Goal: Information Seeking & Learning: Compare options

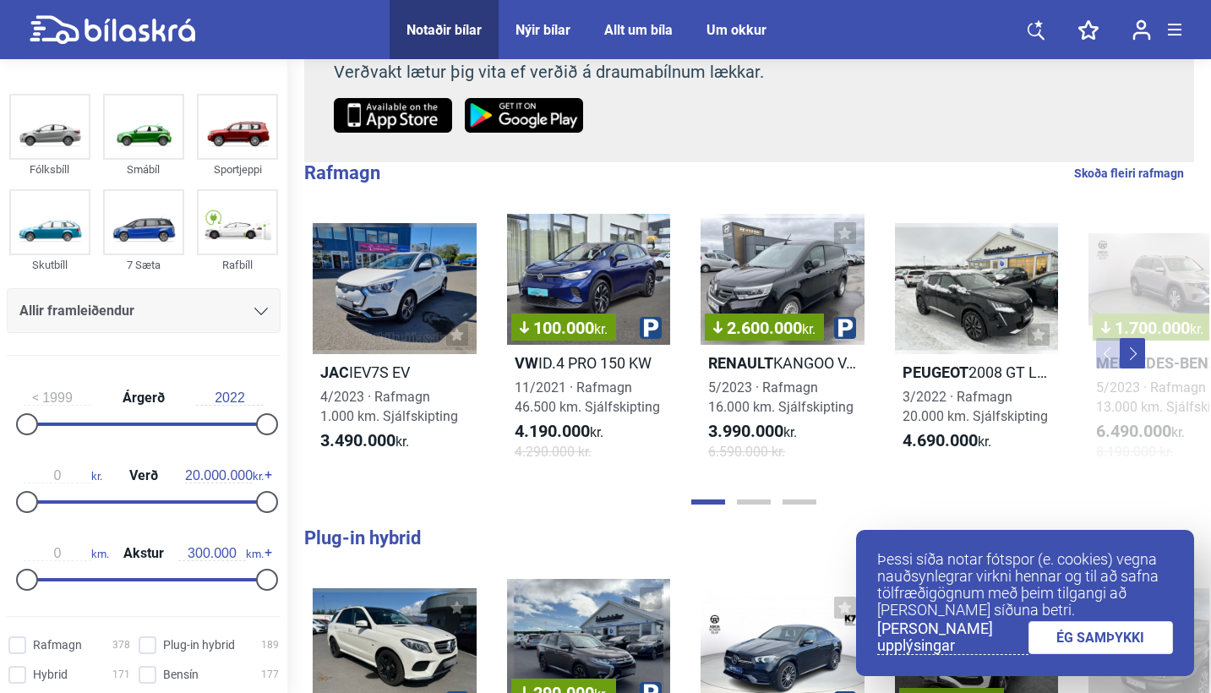
scroll to position [266, 0]
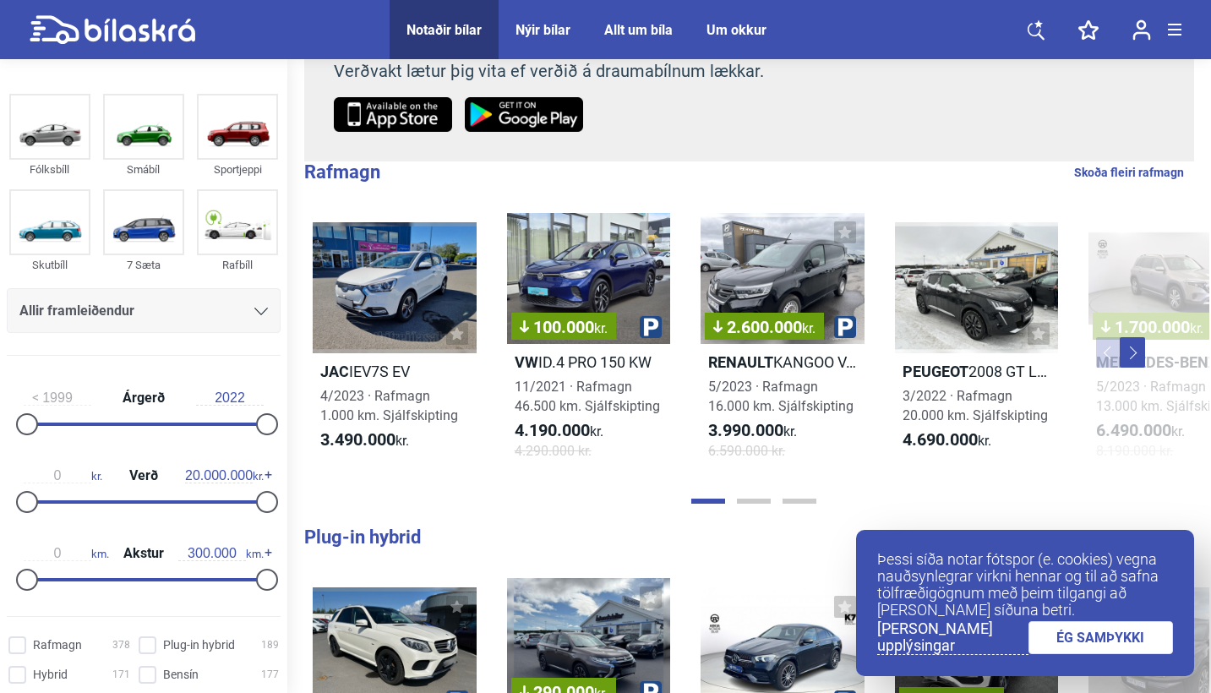
click at [1131, 641] on link "ÉG SAMÞYKKI" at bounding box center [1101, 637] width 145 height 33
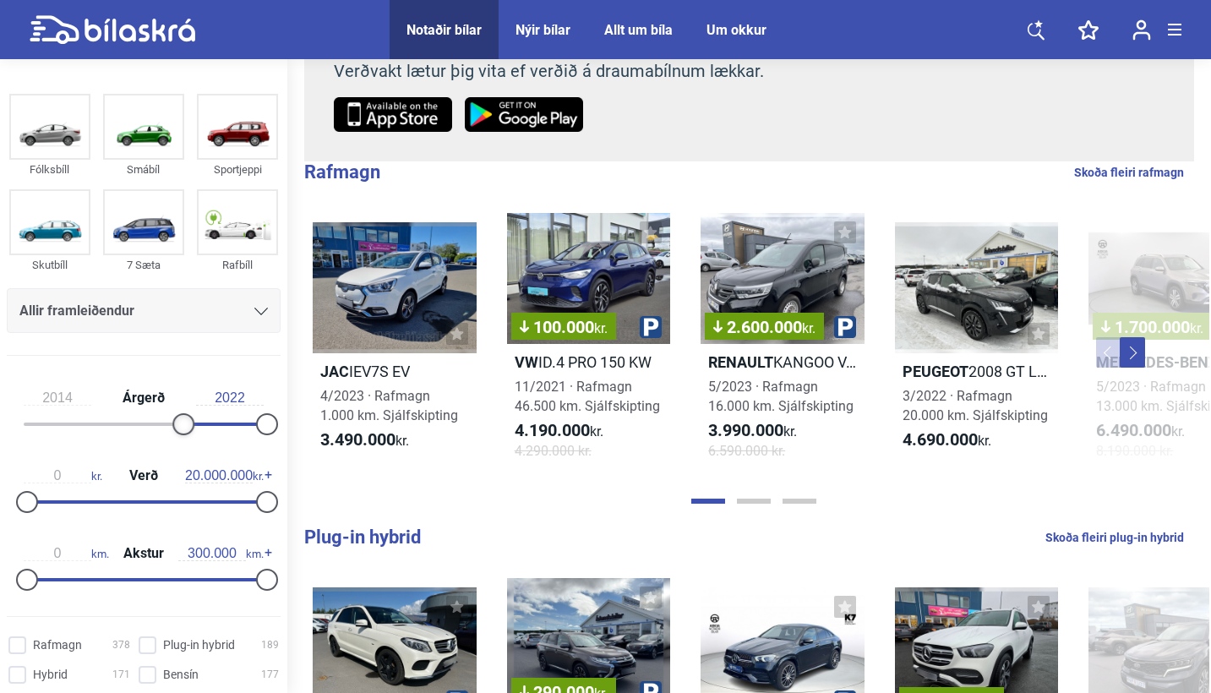
type input "2015"
drag, startPoint x: 34, startPoint y: 434, endPoint x: 195, endPoint y: 404, distance: 164.1
click at [195, 404] on div "2015 Árgerð 2022" at bounding box center [144, 408] width 274 height 78
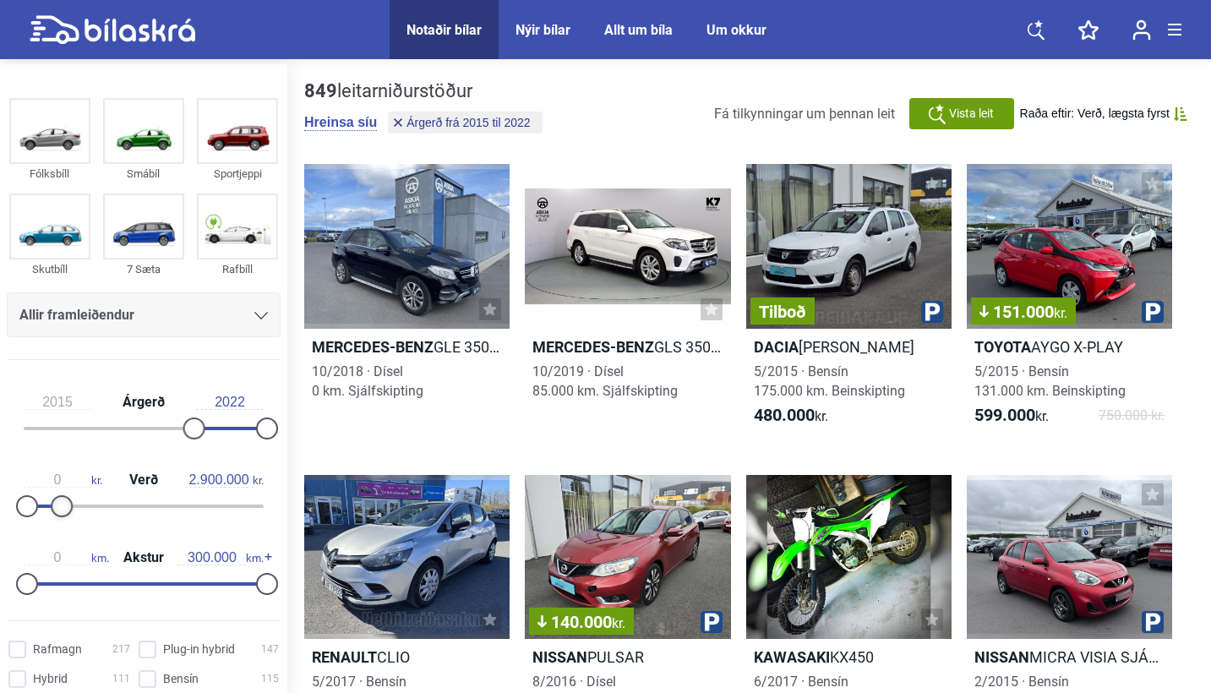
type input "2.800.000"
drag, startPoint x: 255, startPoint y: 520, endPoint x: 54, endPoint y: 524, distance: 201.2
click at [54, 517] on div at bounding box center [61, 506] width 22 height 22
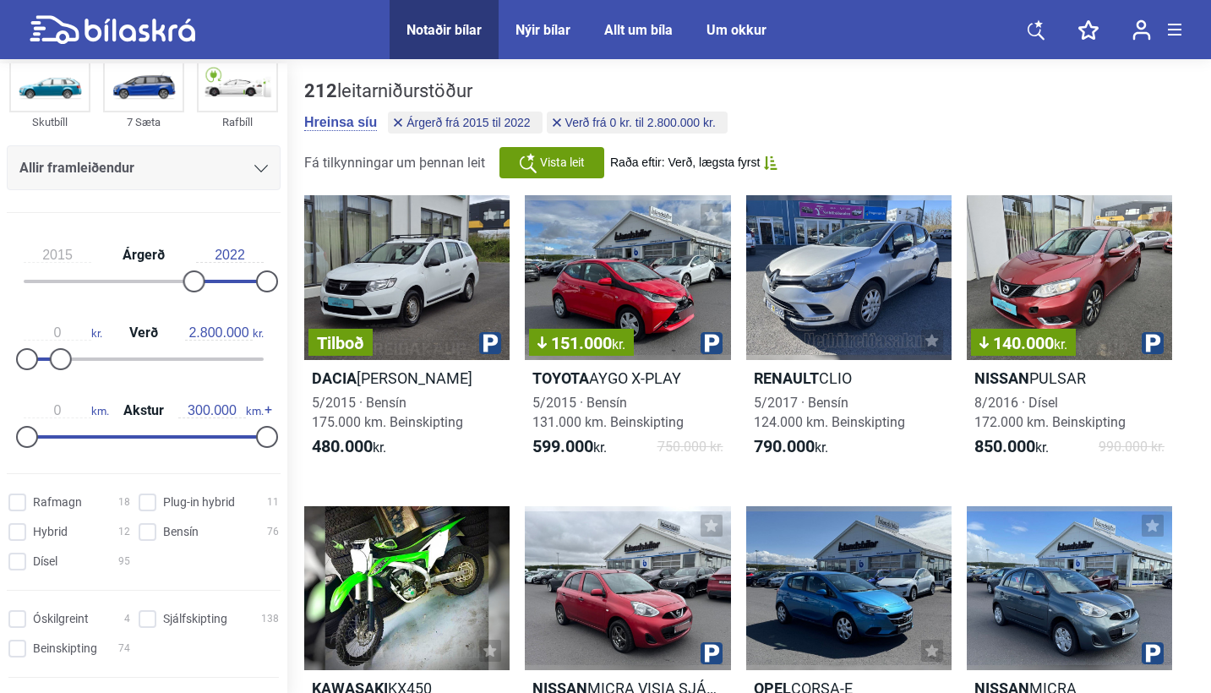
scroll to position [157, 0]
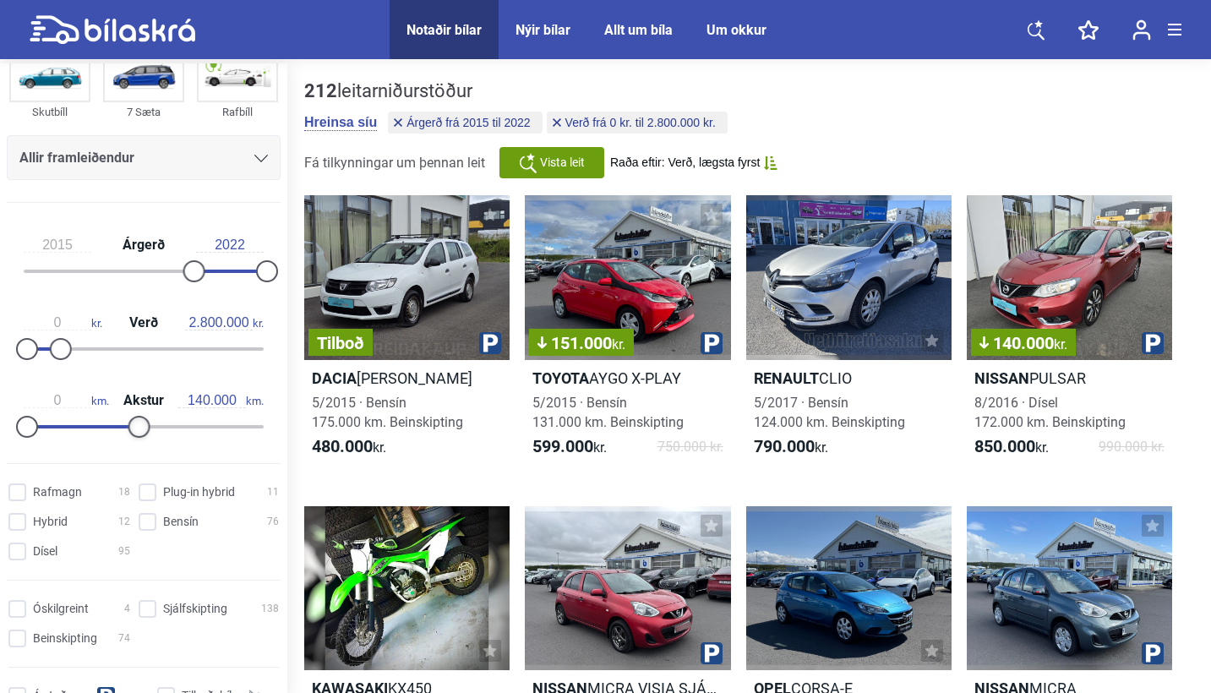
type input "150.000"
drag, startPoint x: 256, startPoint y: 446, endPoint x: 138, endPoint y: 439, distance: 118.6
click at [138, 438] on div at bounding box center [147, 427] width 22 height 22
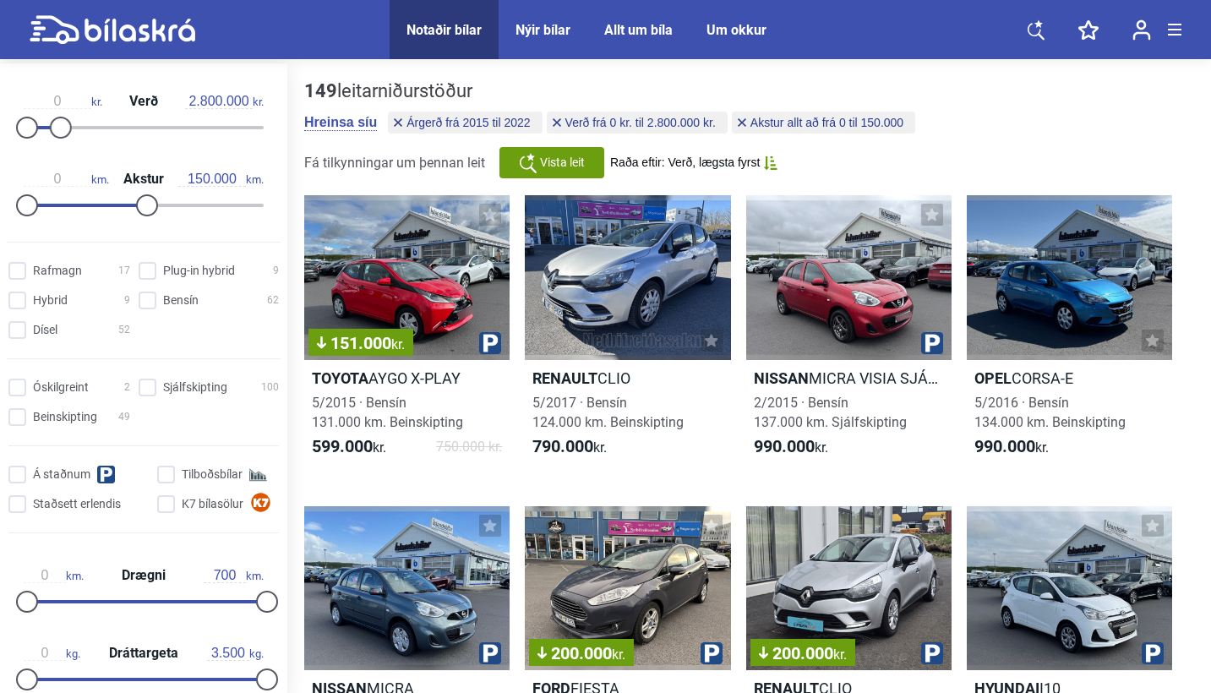
scroll to position [380, 0]
click at [184, 396] on input "Sjálfskipting 100" at bounding box center [211, 388] width 140 height 18
checkbox input "true"
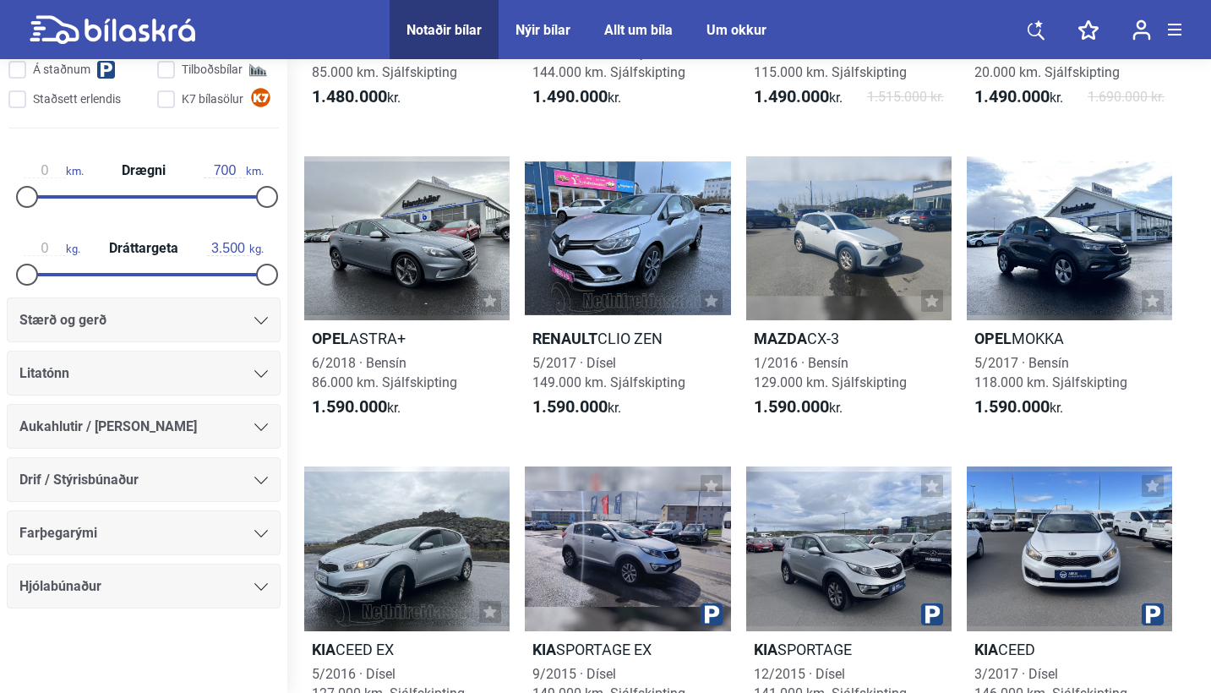
scroll to position [1042, 0]
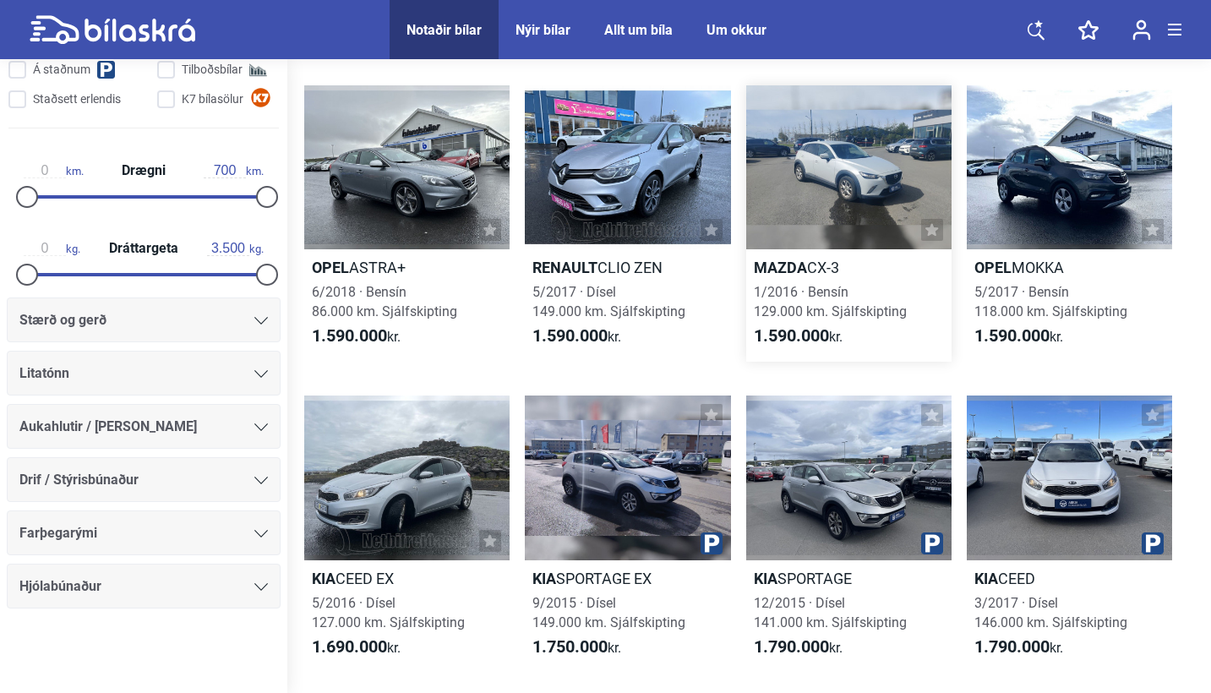
click at [844, 301] on span "1/2016 · Bensín 129.000 km. Sjálfskipting" at bounding box center [830, 302] width 153 height 36
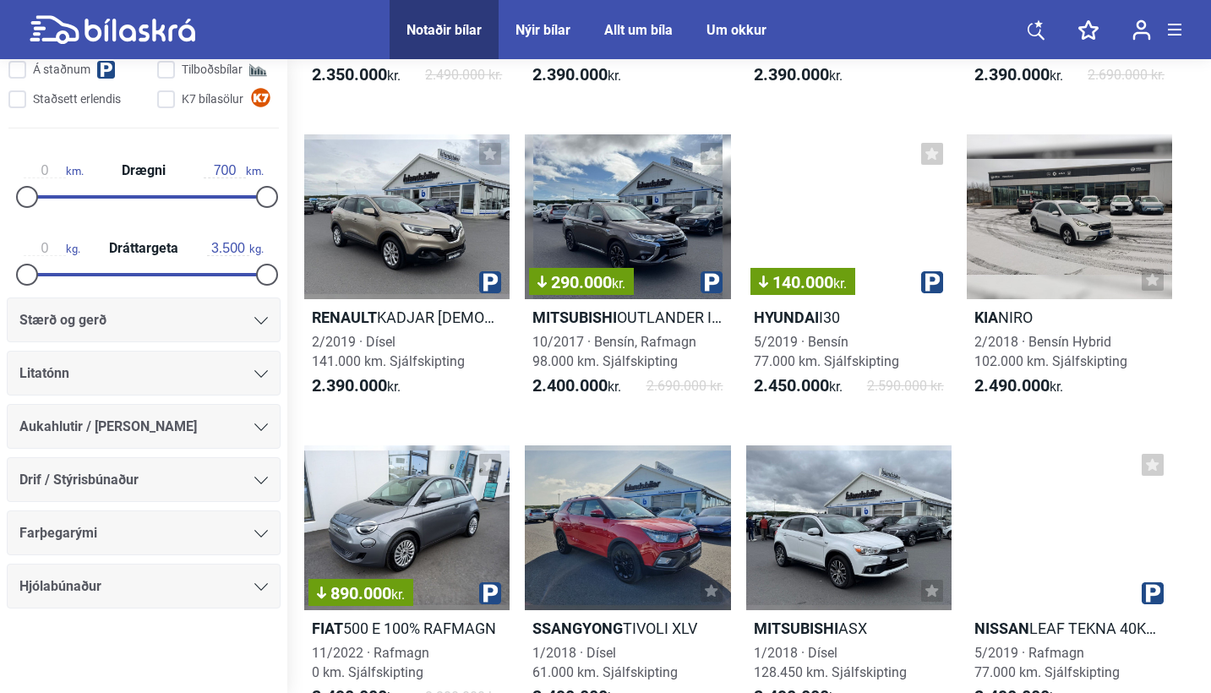
scroll to position [4411, 0]
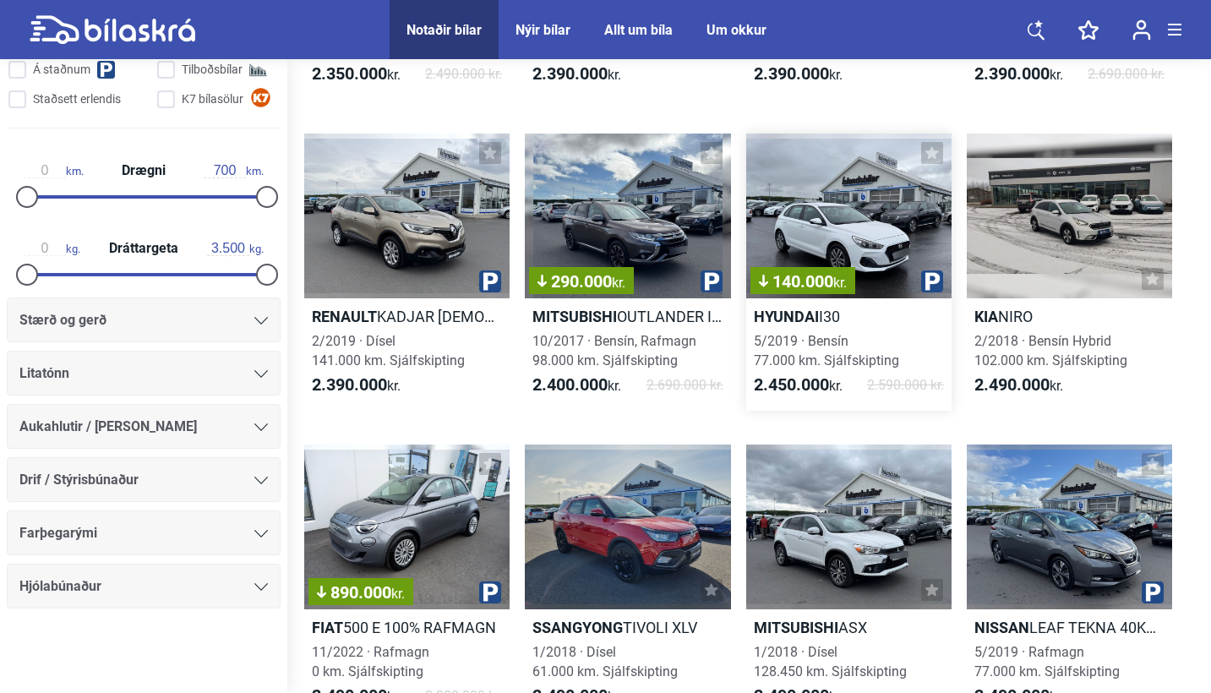
click at [800, 333] on div "5/2019 · Bensín 77.000 km. Sjálfskipting" at bounding box center [848, 350] width 205 height 39
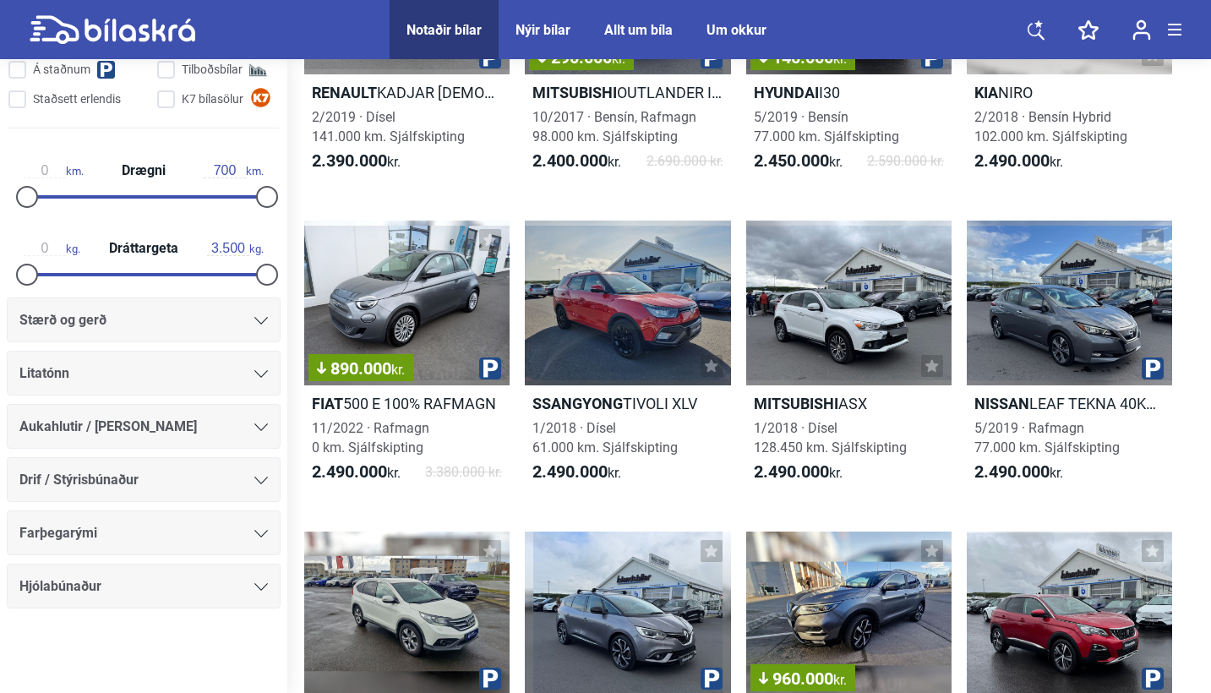
scroll to position [4614, 0]
